Goal: Entertainment & Leisure: Consume media (video, audio)

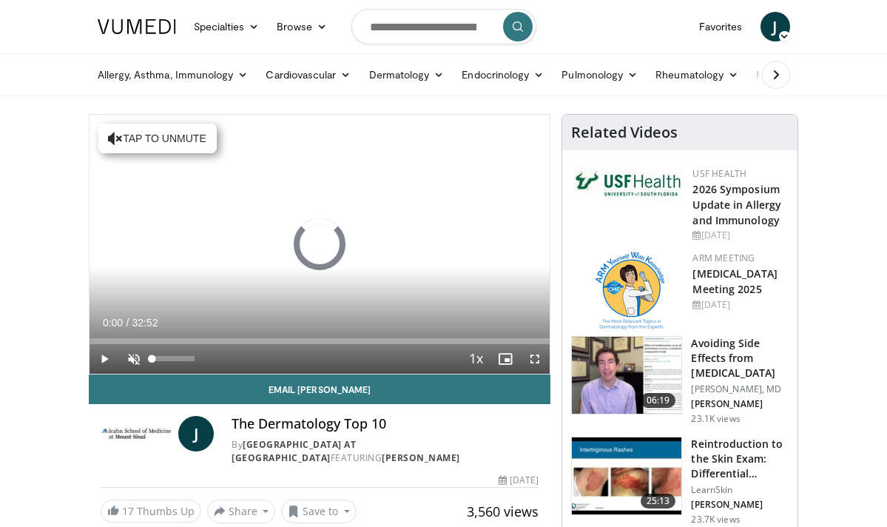
click at [136, 357] on span "Video Player" at bounding box center [134, 359] width 30 height 30
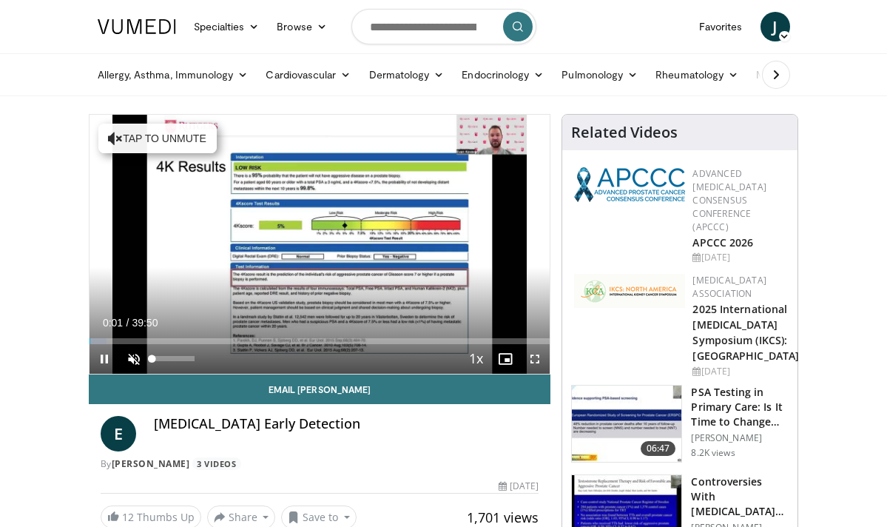
click at [135, 355] on span "Video Player" at bounding box center [134, 359] width 30 height 30
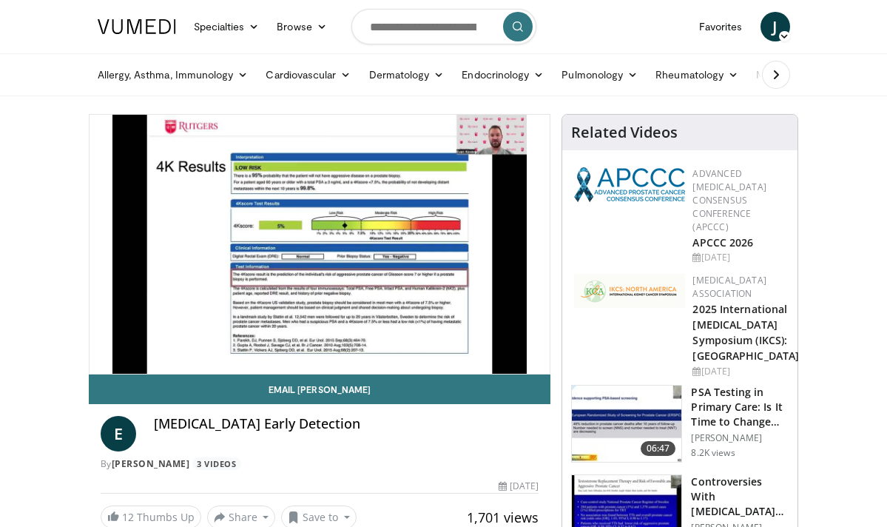
click at [141, 372] on div "10 seconds Tap to unmute" at bounding box center [320, 244] width 461 height 259
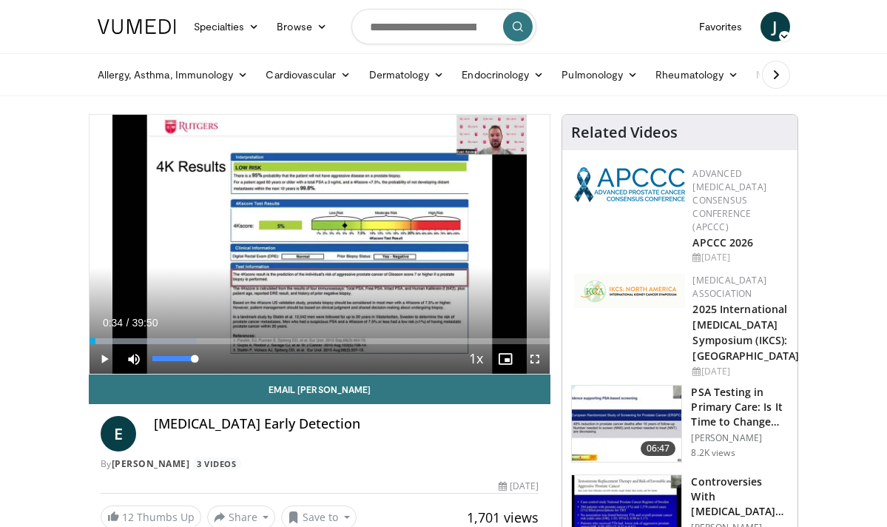
click at [132, 360] on span "Video Player" at bounding box center [134, 359] width 30 height 30
drag, startPoint x: 196, startPoint y: 357, endPoint x: 154, endPoint y: 363, distance: 42.6
click at [154, 361] on div "Volume Level" at bounding box center [155, 358] width 7 height 5
click at [132, 359] on span "Video Player" at bounding box center [134, 359] width 30 height 30
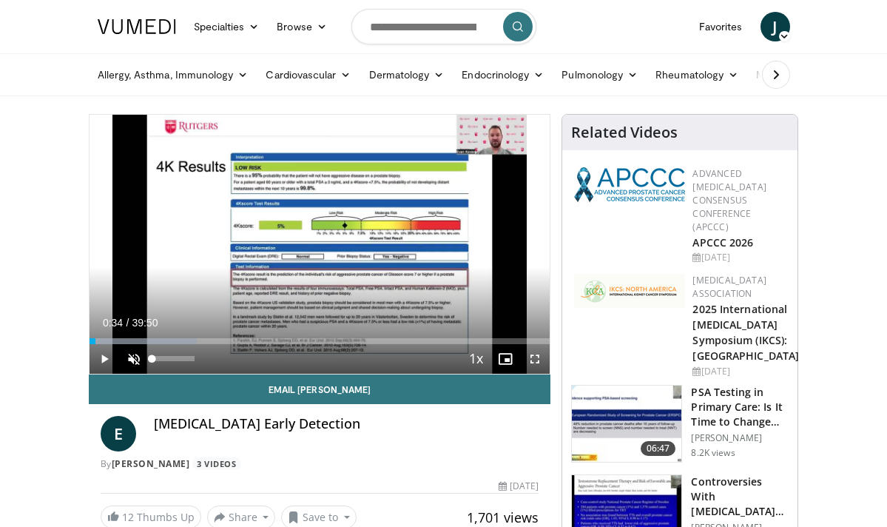
click at [132, 359] on span "Video Player" at bounding box center [134, 359] width 30 height 30
click at [105, 357] on span "Video Player" at bounding box center [105, 359] width 30 height 30
drag, startPoint x: 154, startPoint y: 359, endPoint x: 178, endPoint y: 359, distance: 23.7
click at [178, 359] on video-js "**********" at bounding box center [320, 244] width 461 height 259
